Goal: Task Accomplishment & Management: Manage account settings

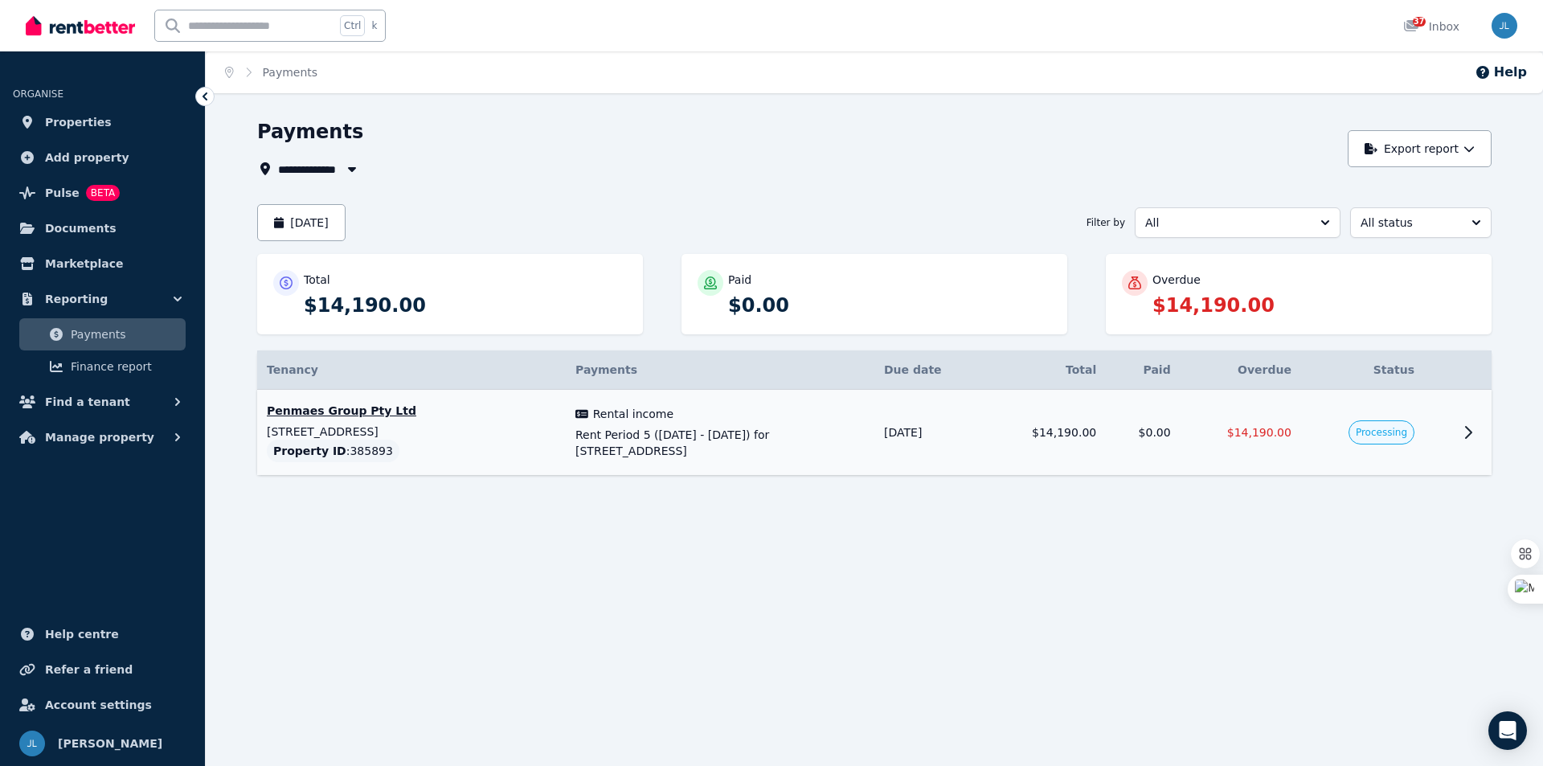
click at [1236, 449] on td "$14,190.00" at bounding box center [1241, 433] width 121 height 86
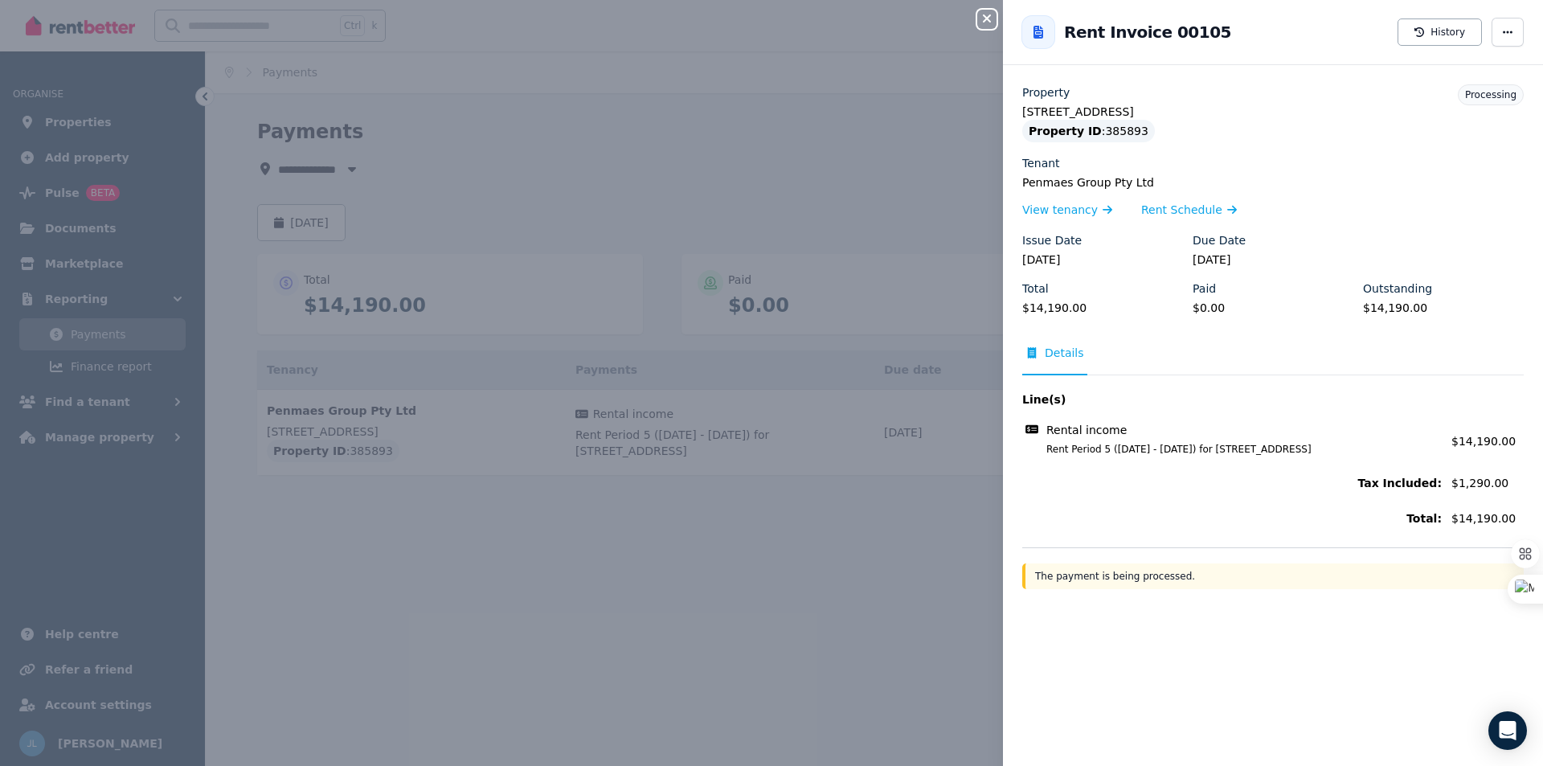
click at [395, 559] on div "Close panel Back to Rent Invoice 00105 History Property [STREET_ADDRESS] Proper…" at bounding box center [771, 383] width 1543 height 766
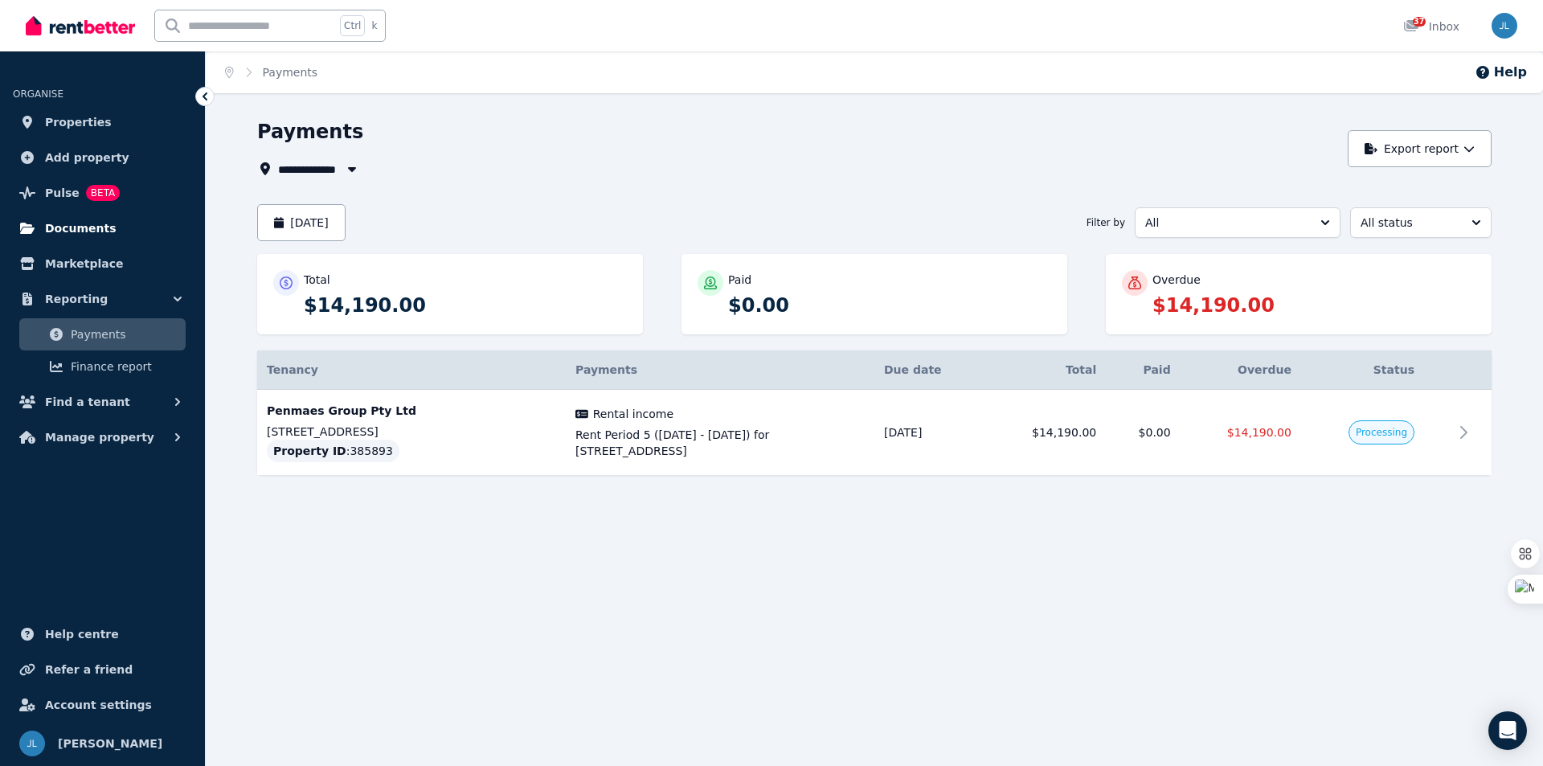
click at [59, 232] on span "Documents" at bounding box center [81, 228] width 72 height 19
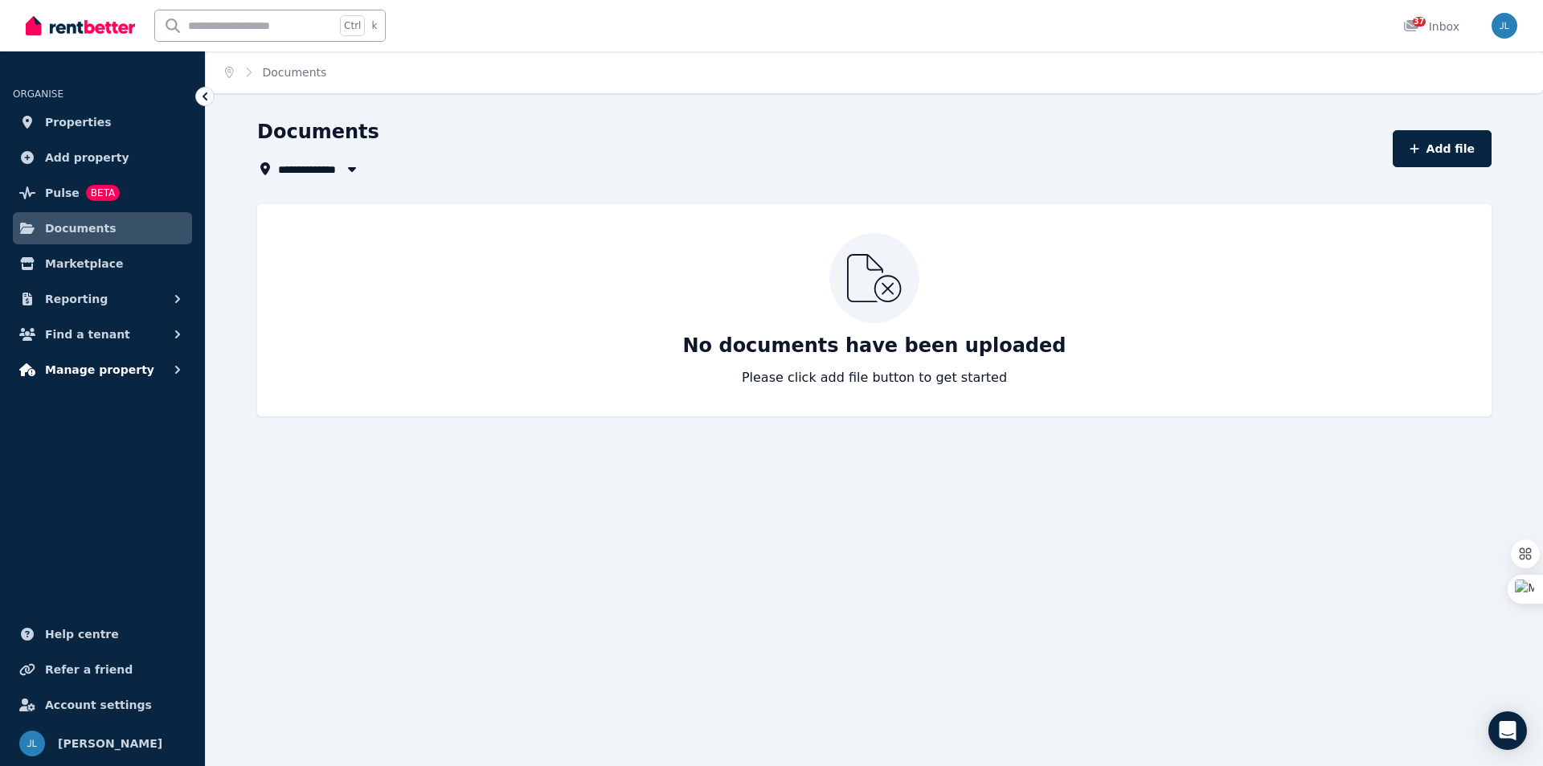
click at [84, 369] on span "Manage property" at bounding box center [99, 369] width 109 height 19
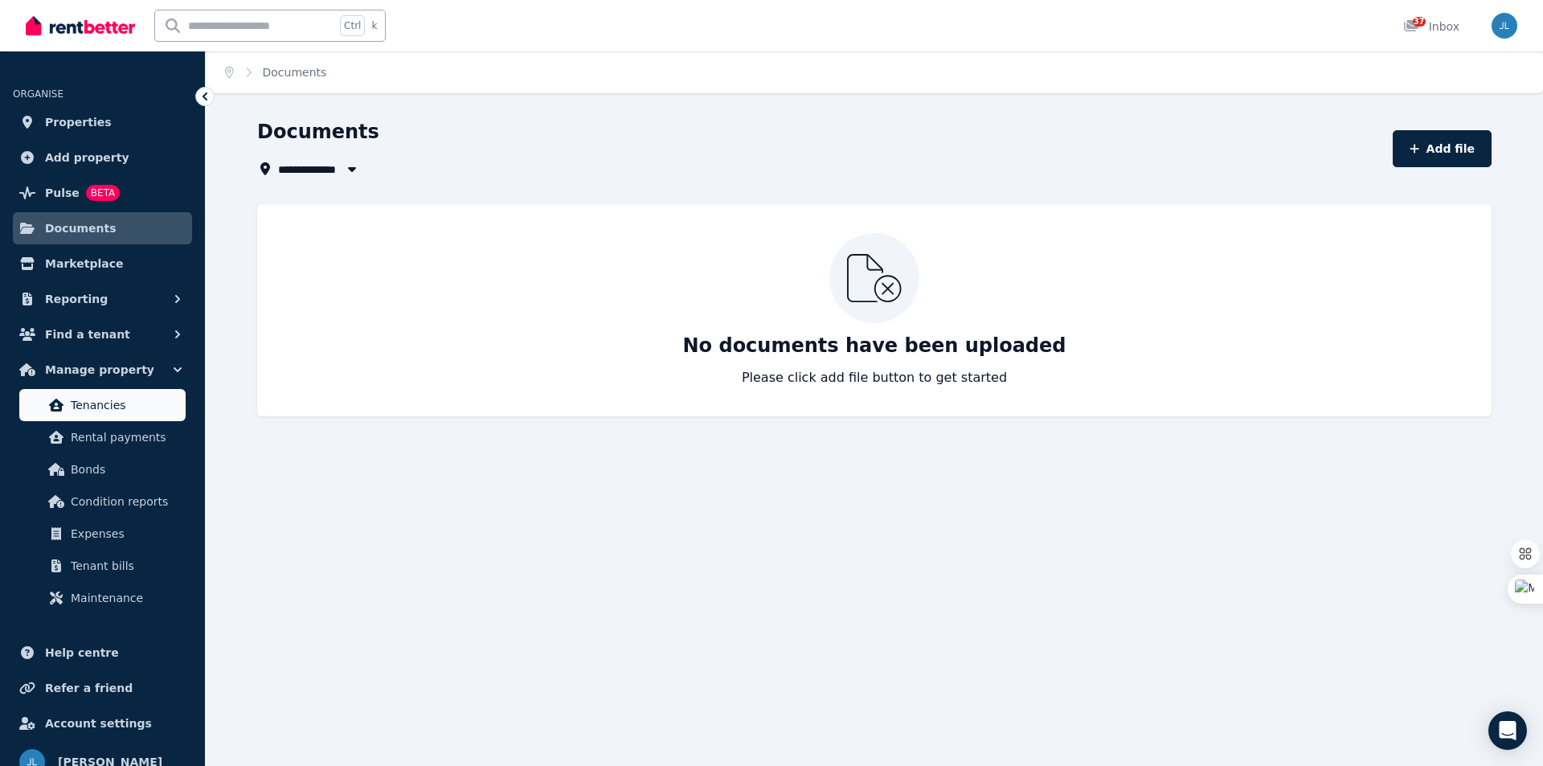
click at [100, 403] on span "Tenancies" at bounding box center [125, 404] width 109 height 19
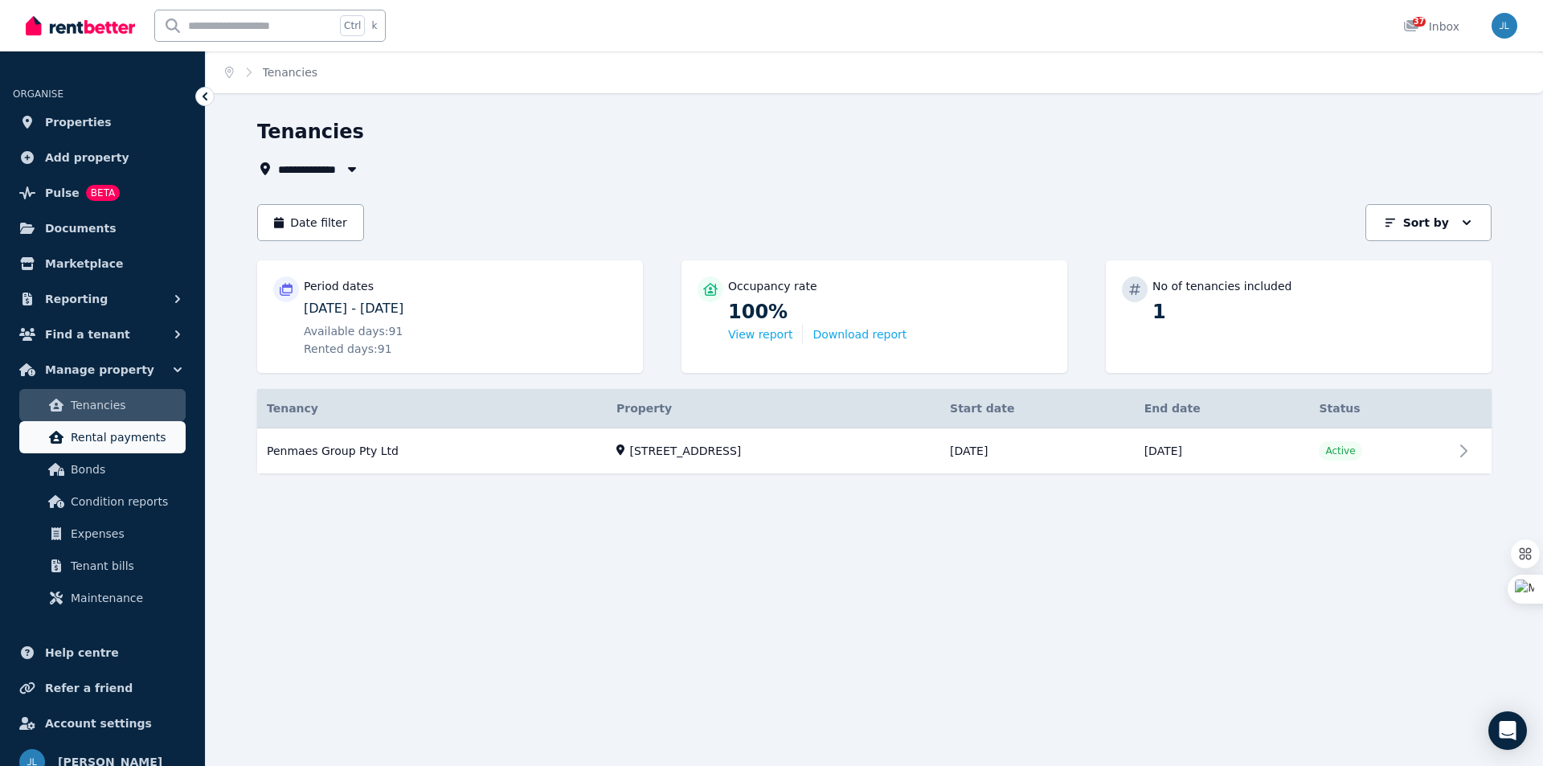
click at [110, 442] on span "Rental payments" at bounding box center [125, 437] width 109 height 19
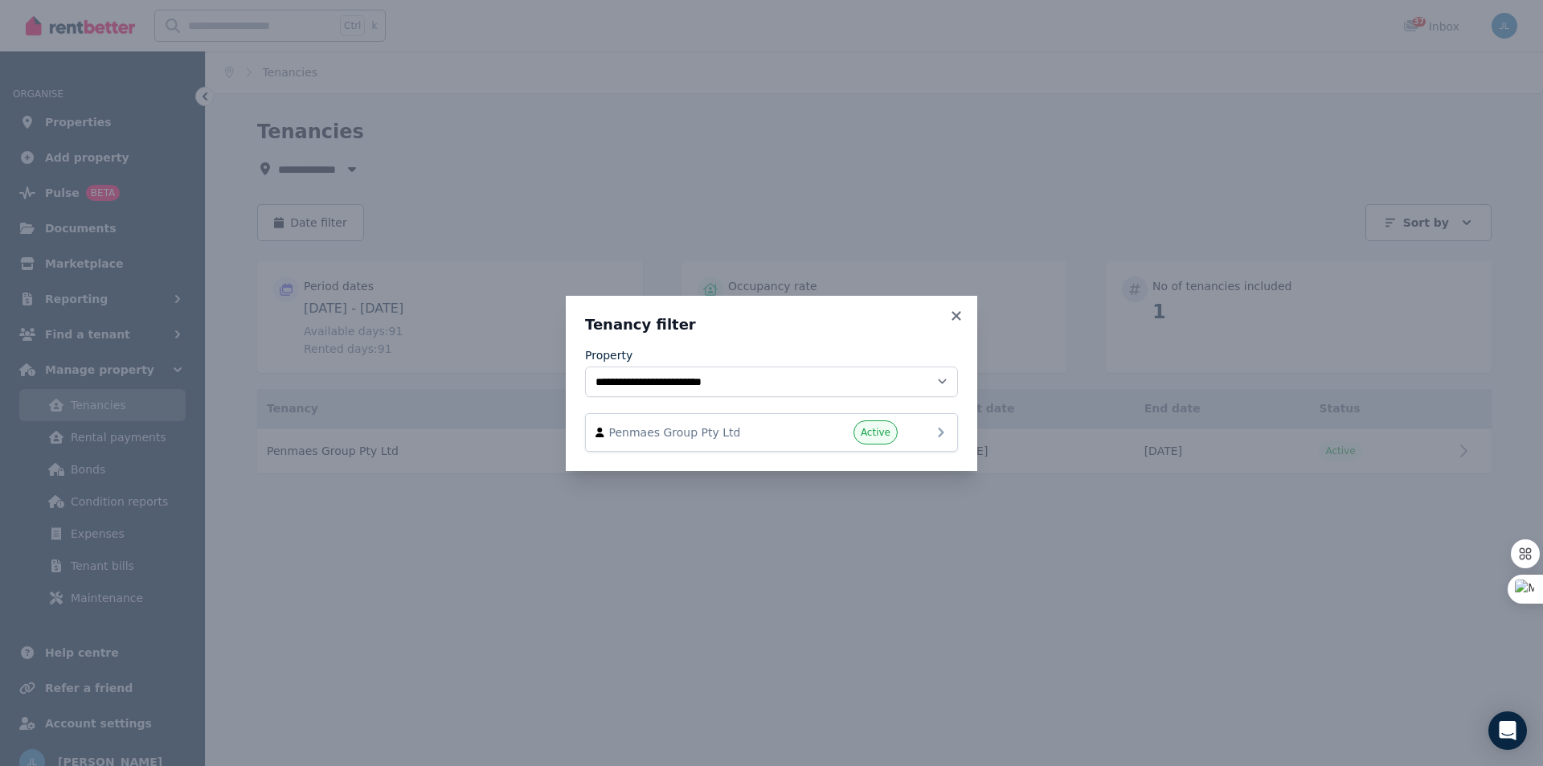
click at [742, 430] on span "Penmaes Group Pty Ltd" at bounding box center [700, 432] width 183 height 16
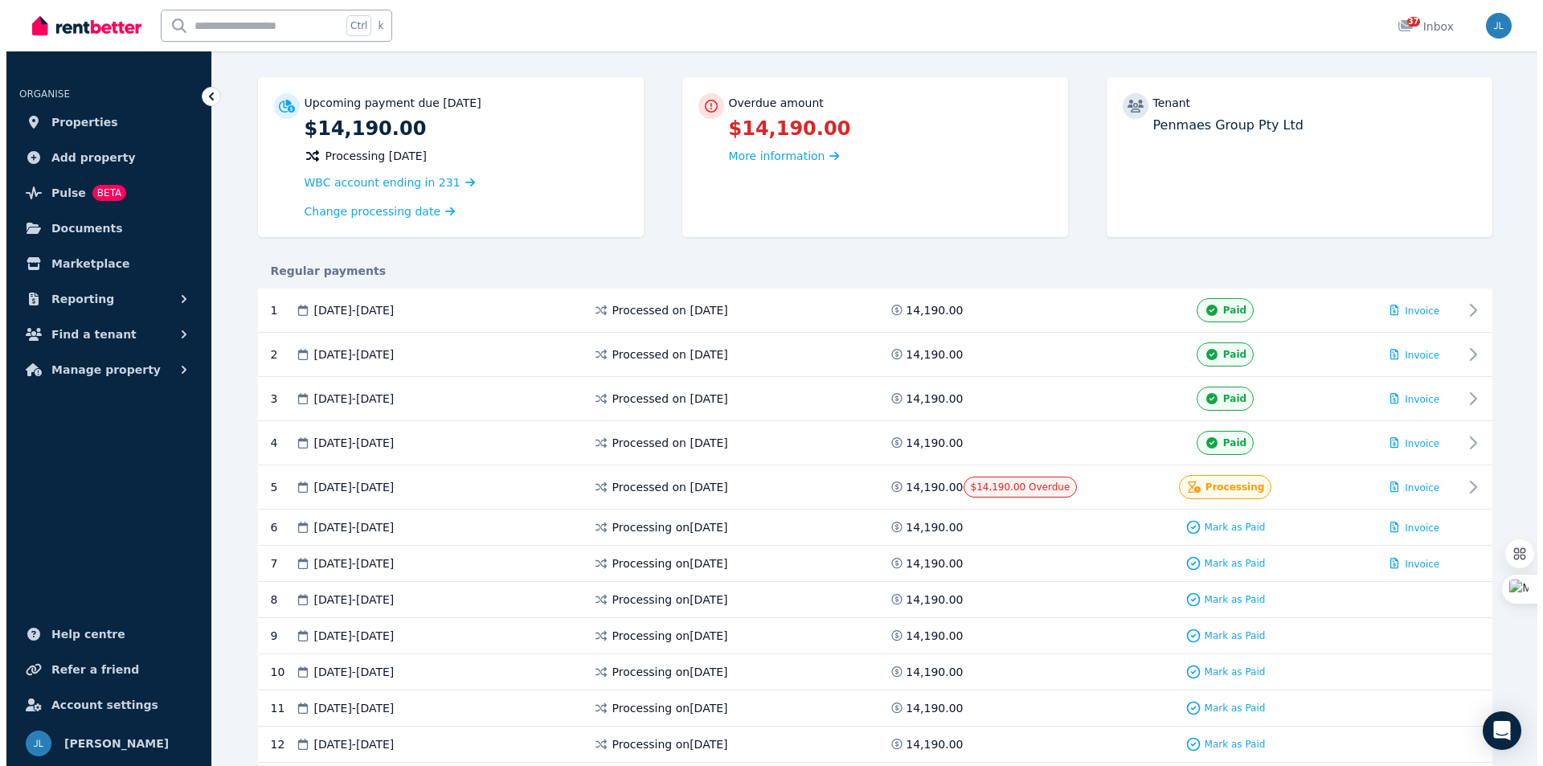
scroll to position [161, 0]
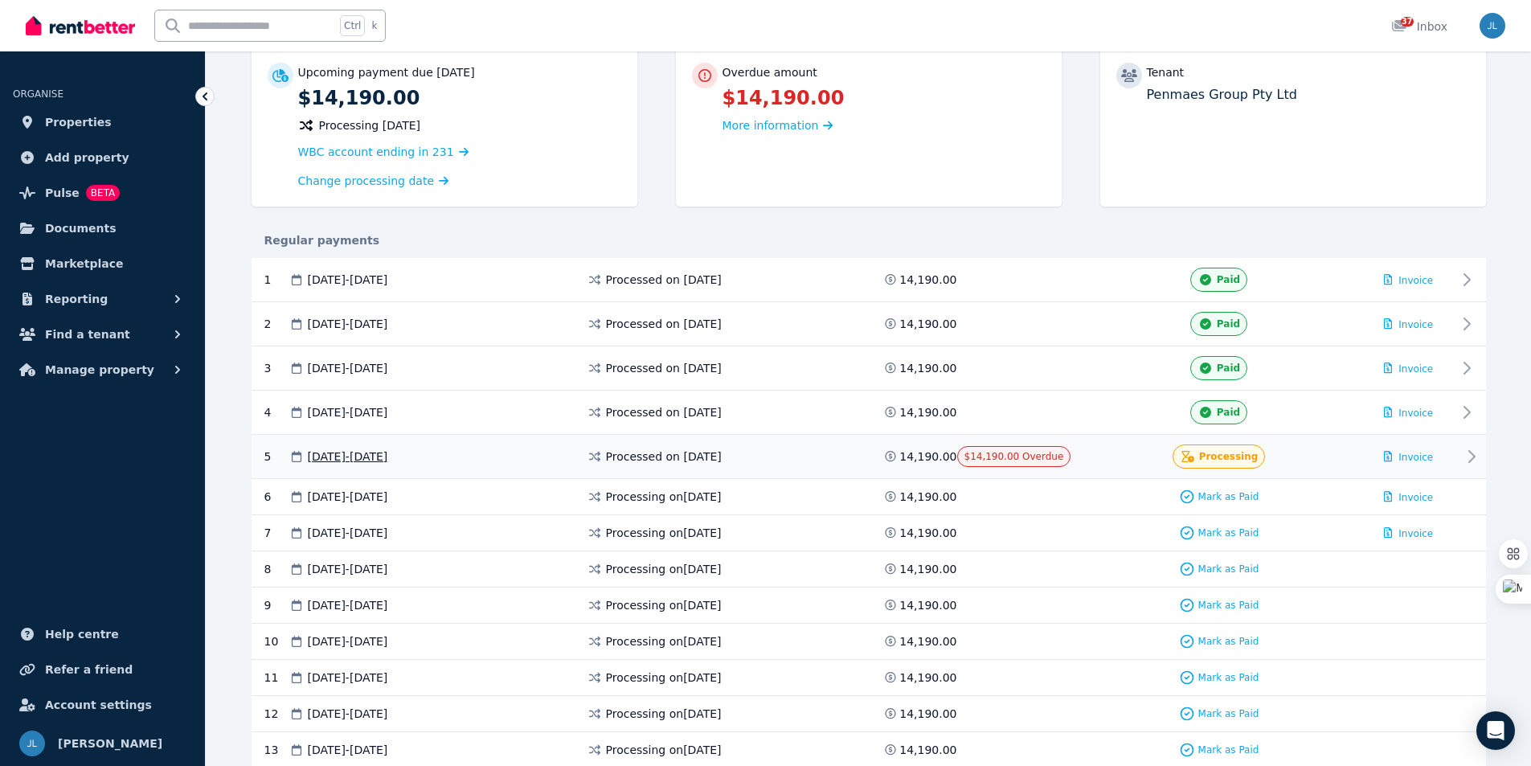
click at [480, 453] on div "[DATE] - [DATE]" at bounding box center [438, 457] width 298 height 24
